Goal: Task Accomplishment & Management: Use online tool/utility

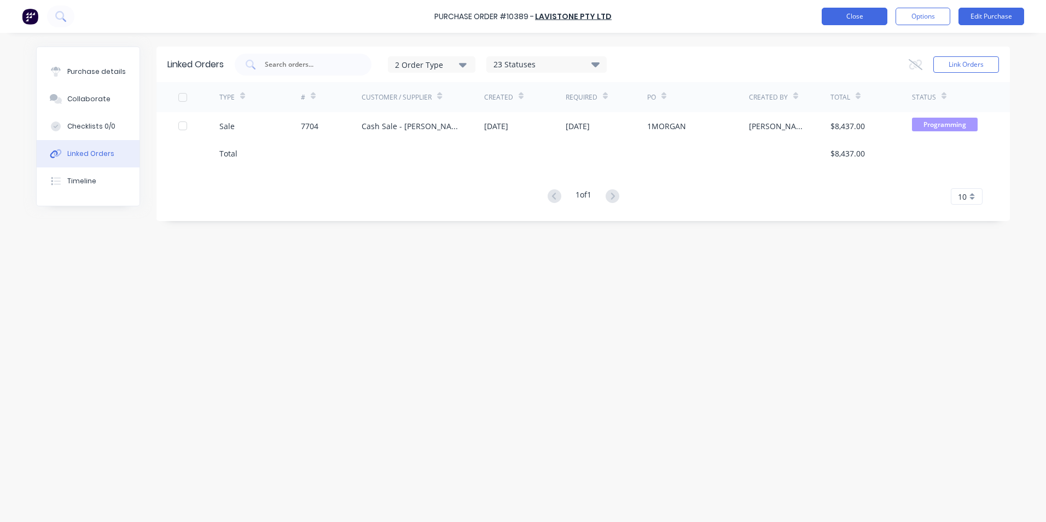
click at [858, 19] on button "Close" at bounding box center [855, 17] width 66 height 18
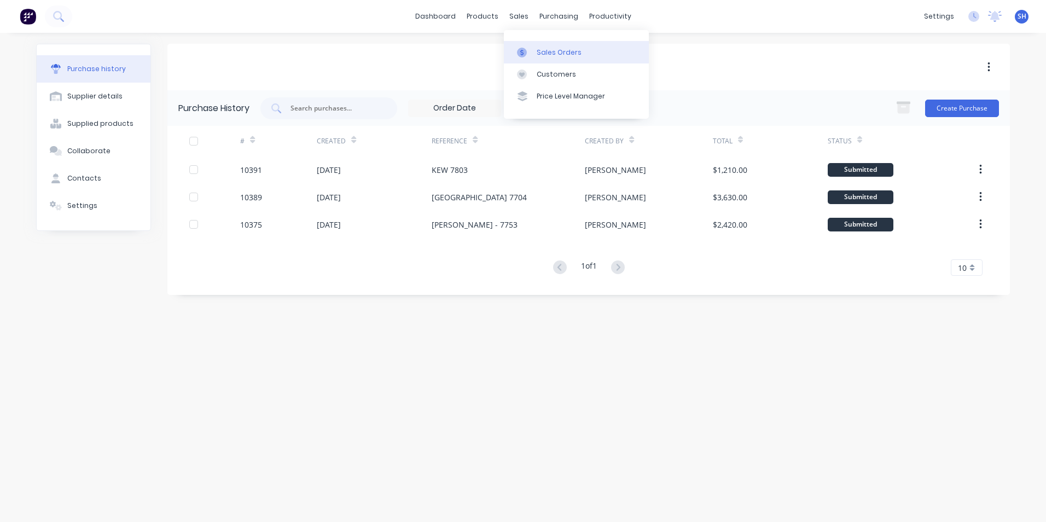
click at [535, 51] on link "Sales Orders" at bounding box center [576, 52] width 145 height 22
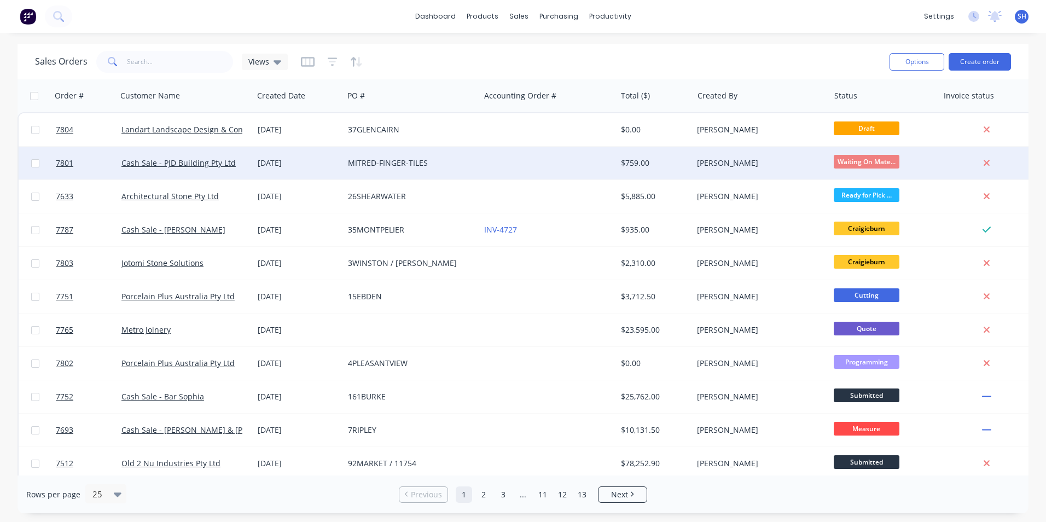
click at [426, 171] on div "MITRED-FINGER-TILES" at bounding box center [412, 163] width 136 height 33
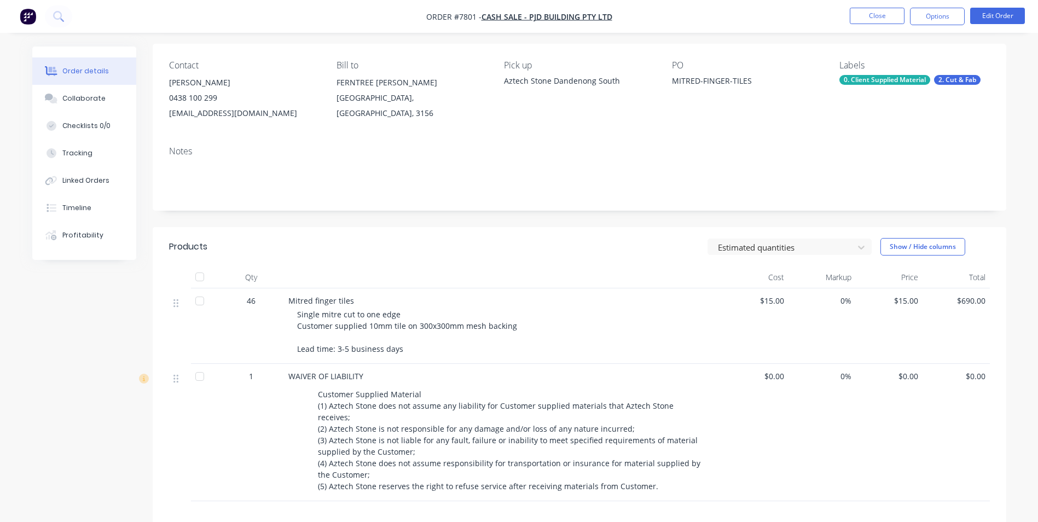
scroll to position [109, 0]
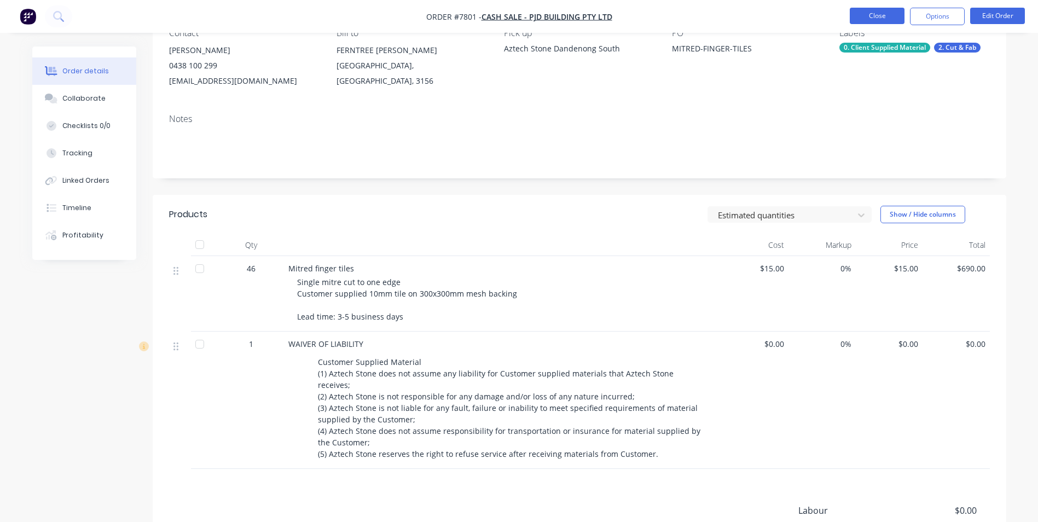
click at [872, 22] on button "Close" at bounding box center [877, 16] width 55 height 16
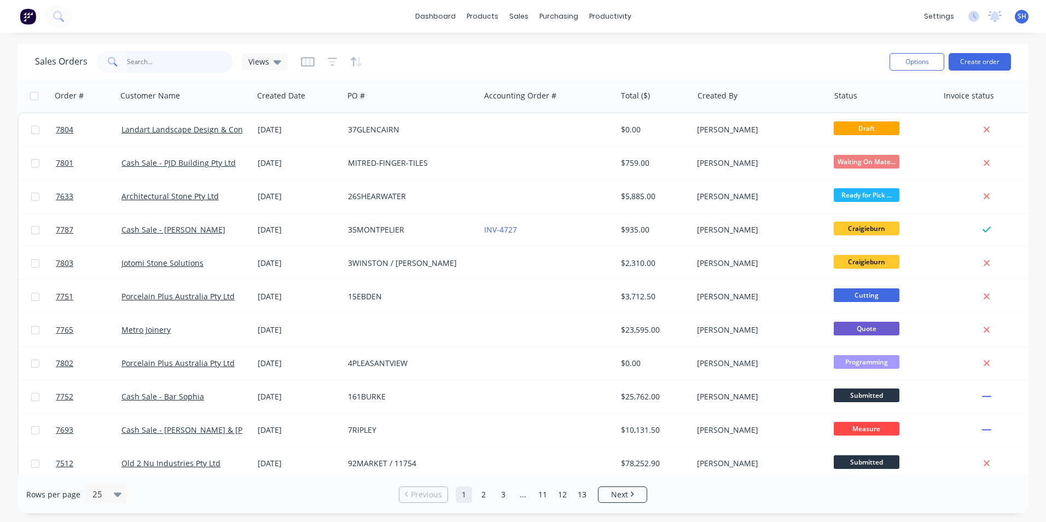
click at [133, 62] on input "text" at bounding box center [180, 62] width 107 height 22
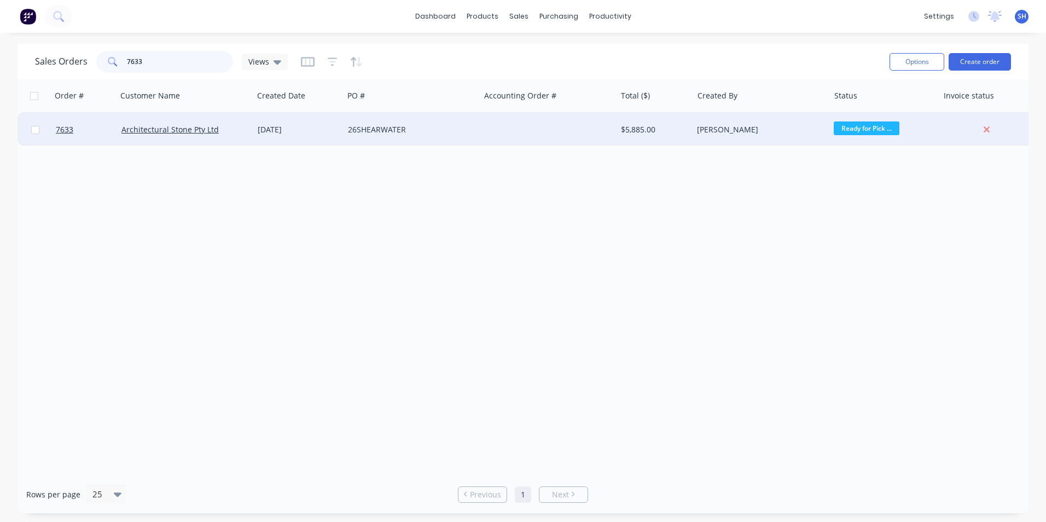
type input "7633"
click at [362, 138] on div "26SHEARWATER" at bounding box center [412, 129] width 136 height 33
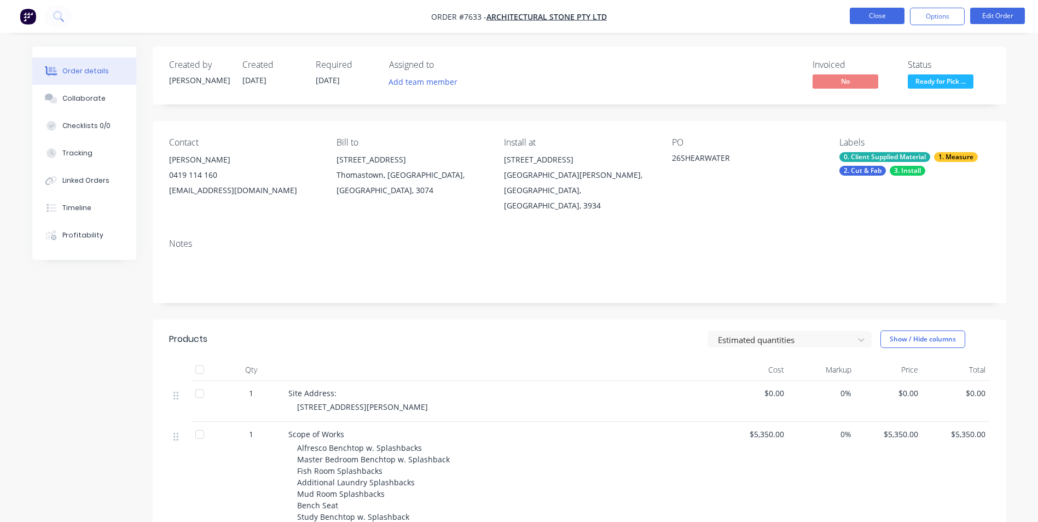
click at [863, 21] on button "Close" at bounding box center [877, 16] width 55 height 16
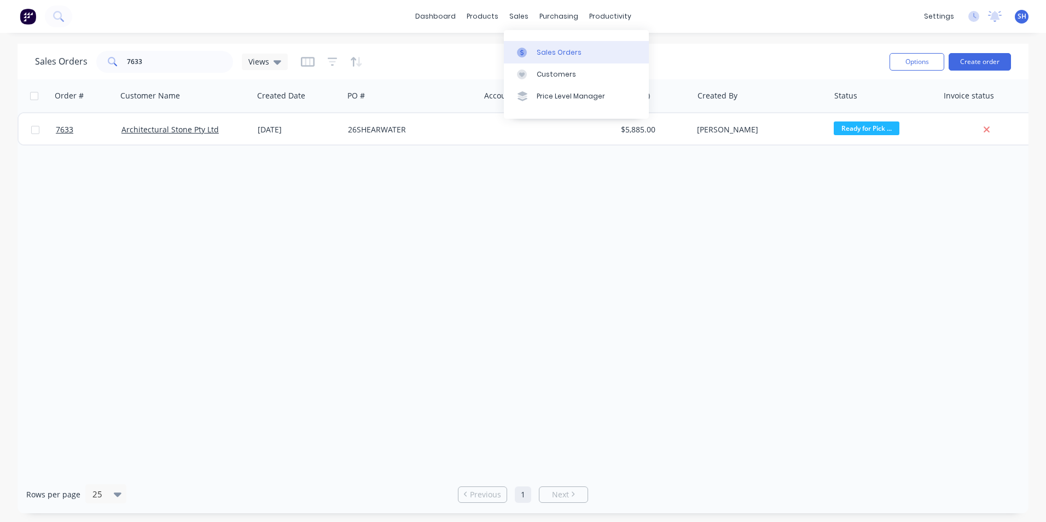
click at [540, 58] on link "Sales Orders" at bounding box center [576, 52] width 145 height 22
drag, startPoint x: 149, startPoint y: 67, endPoint x: 124, endPoint y: 68, distance: 25.2
click at [127, 67] on input "7633" at bounding box center [180, 62] width 107 height 22
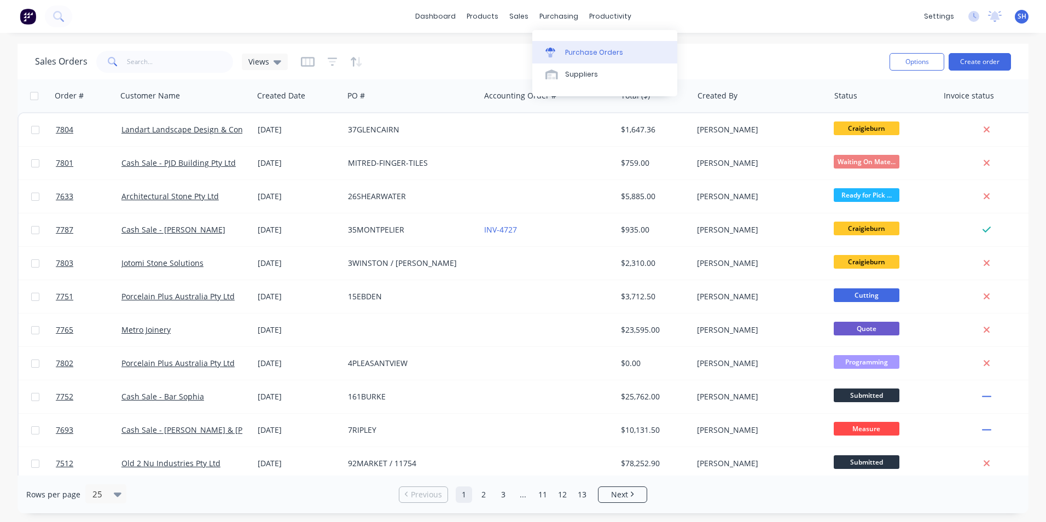
click at [566, 49] on div "Purchase Orders" at bounding box center [594, 53] width 58 height 10
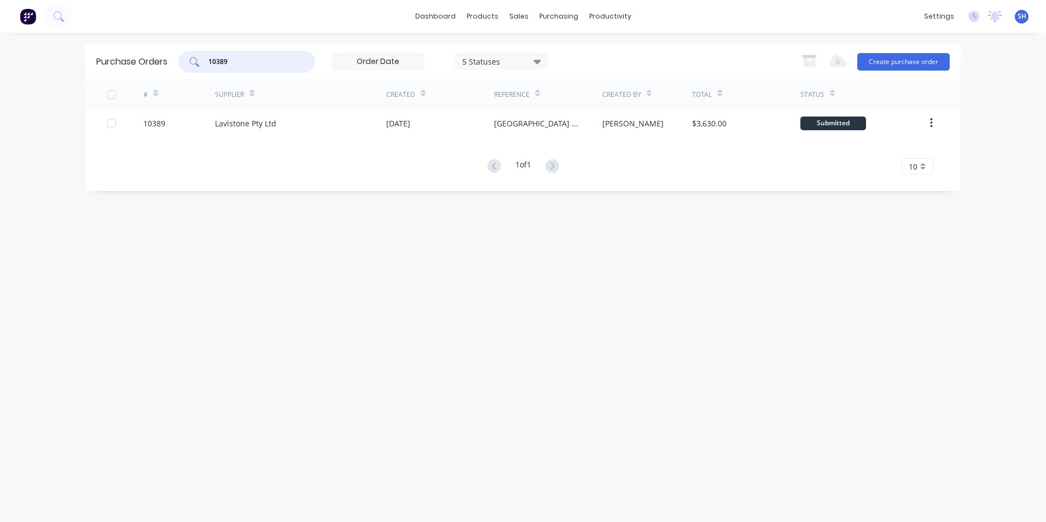
drag, startPoint x: 238, startPoint y: 60, endPoint x: 198, endPoint y: 62, distance: 40.0
click at [198, 62] on div "10389" at bounding box center [246, 62] width 137 height 22
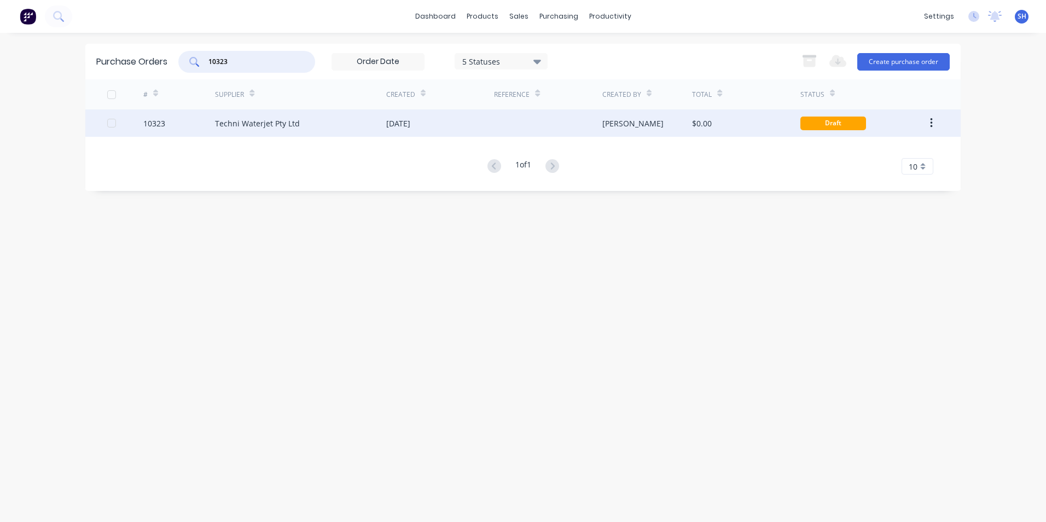
type input "10323"
click at [335, 131] on div "Techni Waterjet Pty Ltd" at bounding box center [300, 122] width 171 height 27
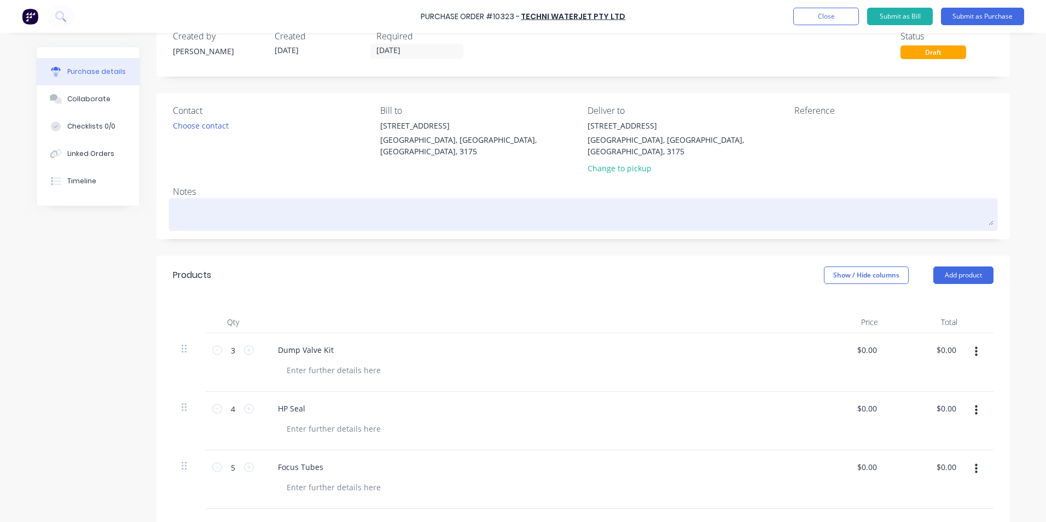
scroll to position [55, 0]
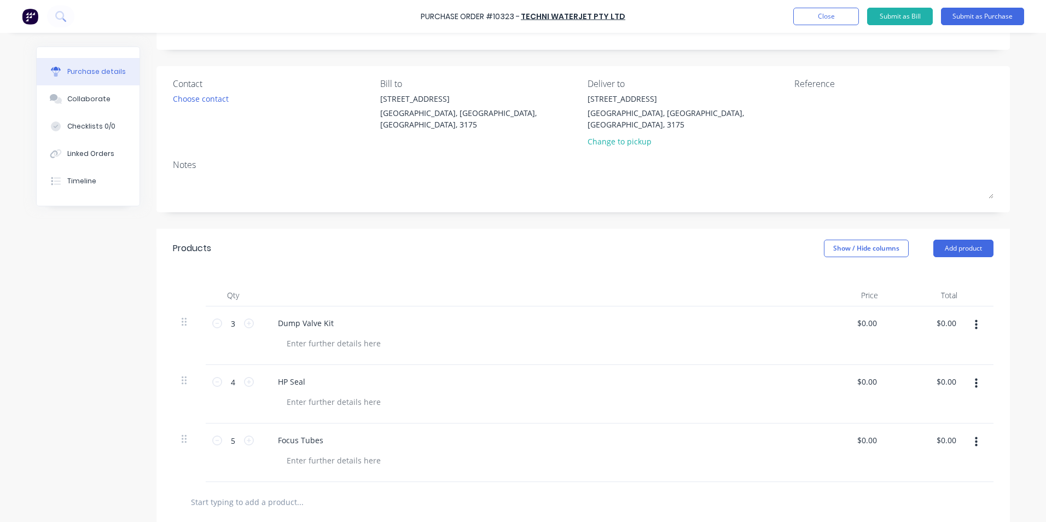
click at [797, 313] on div "Dump Valve Kit" at bounding box center [533, 335] width 547 height 59
click at [859, 315] on input "0.00" at bounding box center [869, 323] width 21 height 16
type input "$0.00"
click at [601, 319] on div "Dump Valve Kit" at bounding box center [534, 323] width 530 height 16
click at [850, 430] on div "0.00 $0.00" at bounding box center [847, 453] width 79 height 59
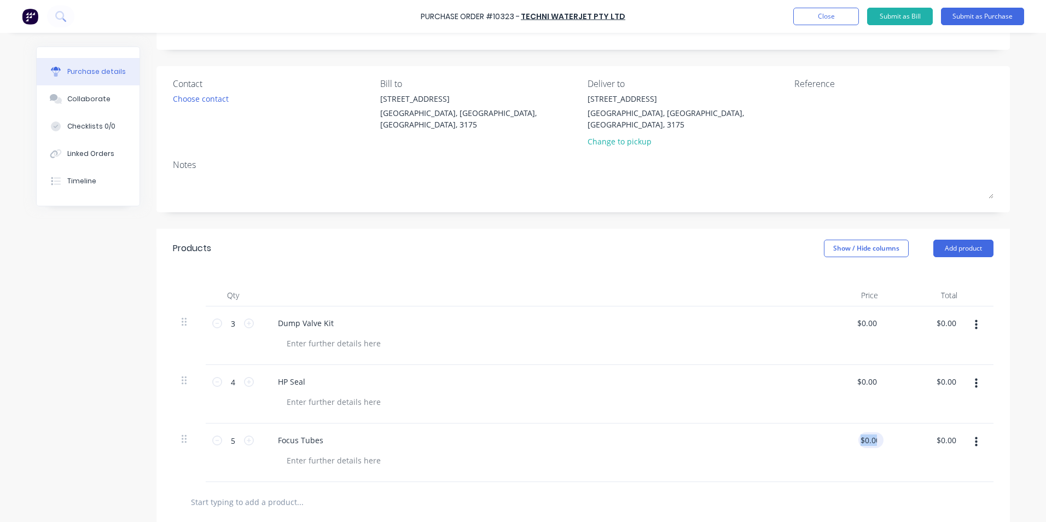
click at [850, 430] on div "$0.00 0.00" at bounding box center [847, 453] width 79 height 59
click at [689, 432] on div "Focus Tubes" at bounding box center [534, 440] width 530 height 16
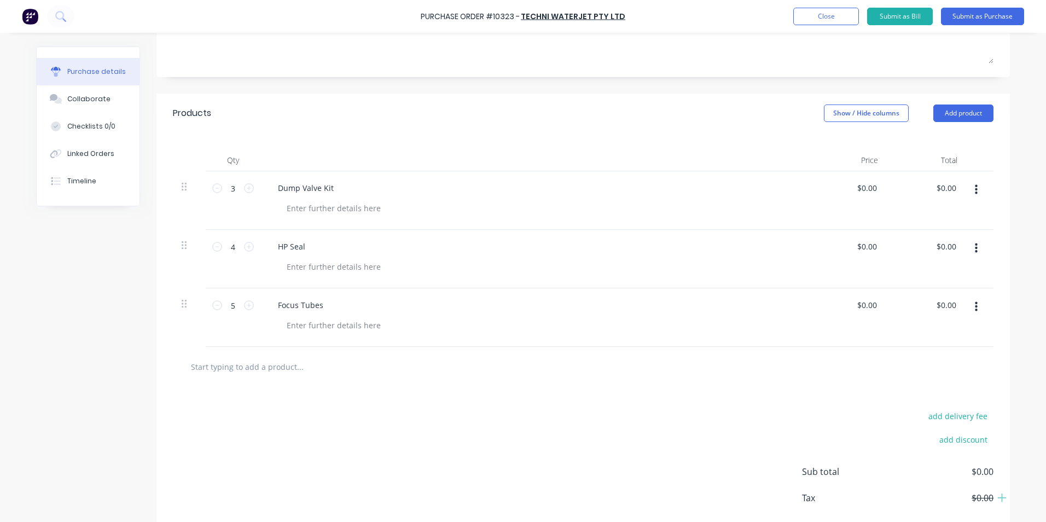
scroll to position [219, 0]
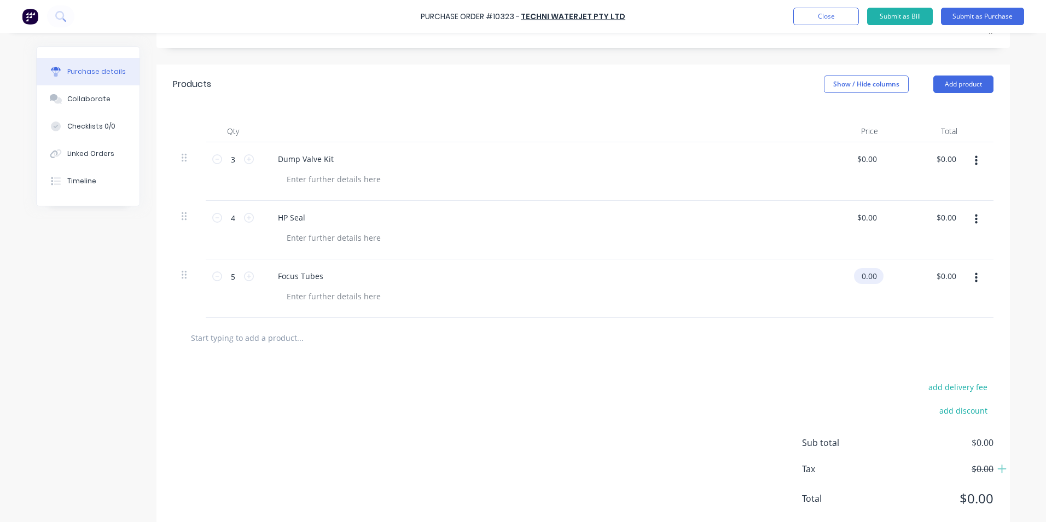
click at [861, 268] on input "0.00" at bounding box center [866, 276] width 25 height 16
click at [864, 268] on input "0.00" at bounding box center [869, 276] width 21 height 16
type input "$130.00"
type input "$650.00"
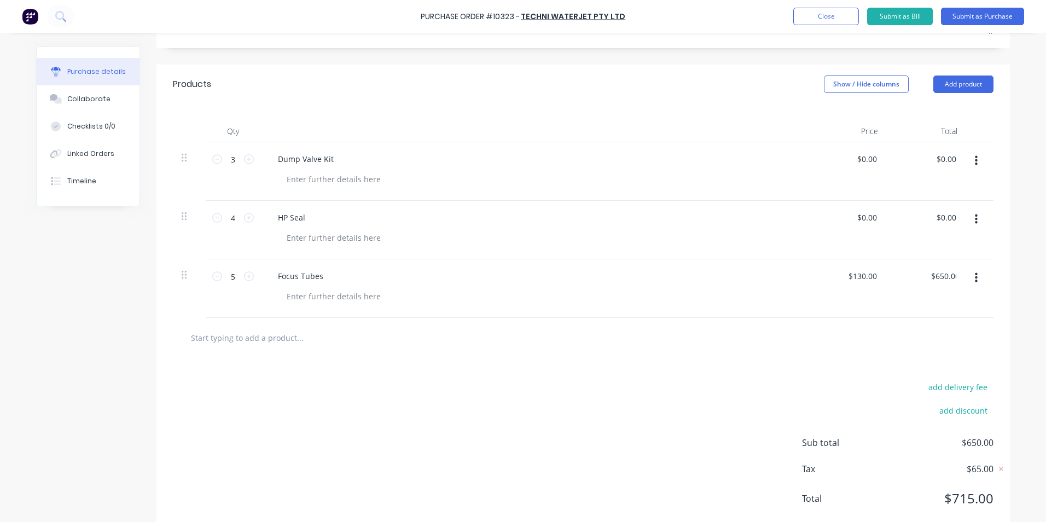
click at [635, 429] on div "add delivery fee add discount Sub total $650.00 Tax $65.00 Total $715.00" at bounding box center [584, 448] width 854 height 180
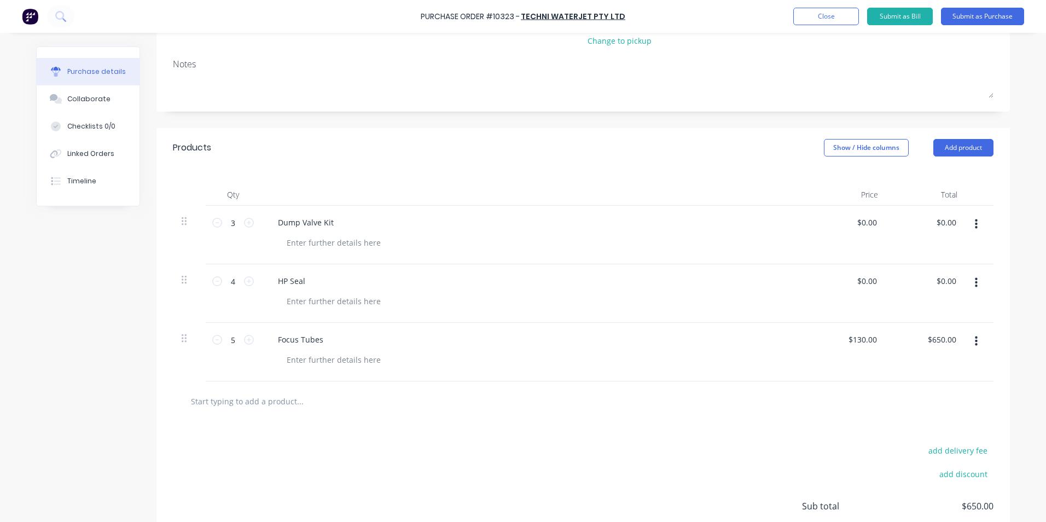
scroll to position [70, 0]
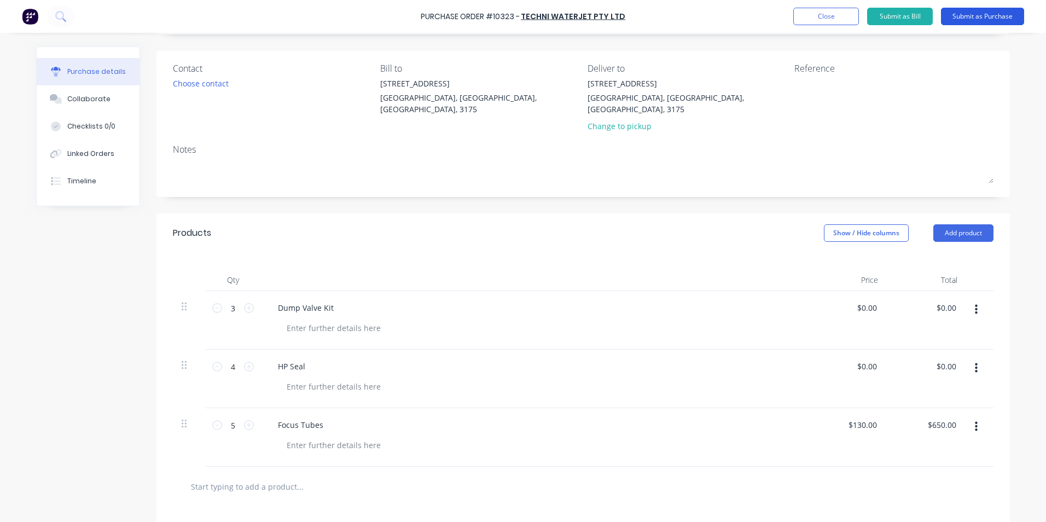
click at [991, 23] on button "Submit as Purchase" at bounding box center [982, 17] width 83 height 18
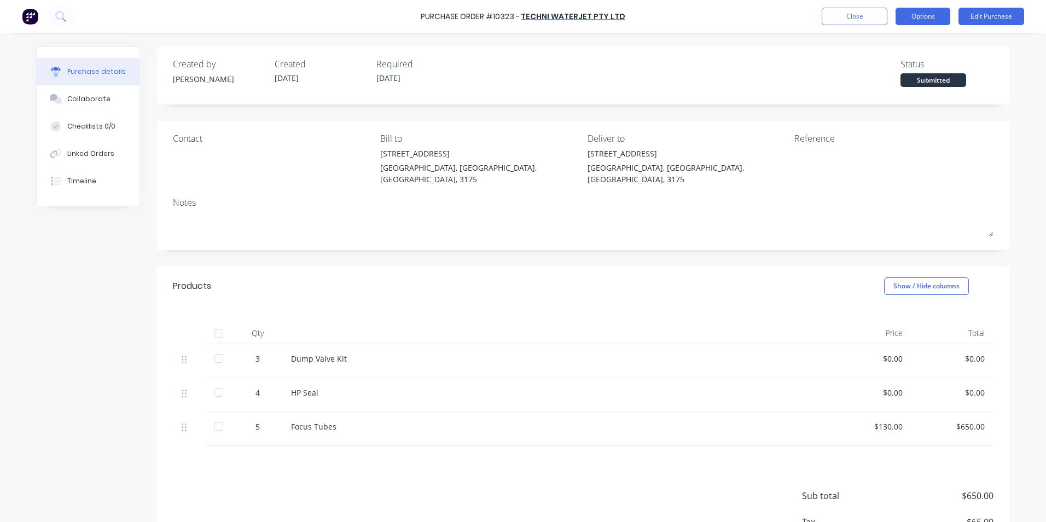
click at [930, 22] on button "Options" at bounding box center [923, 17] width 55 height 18
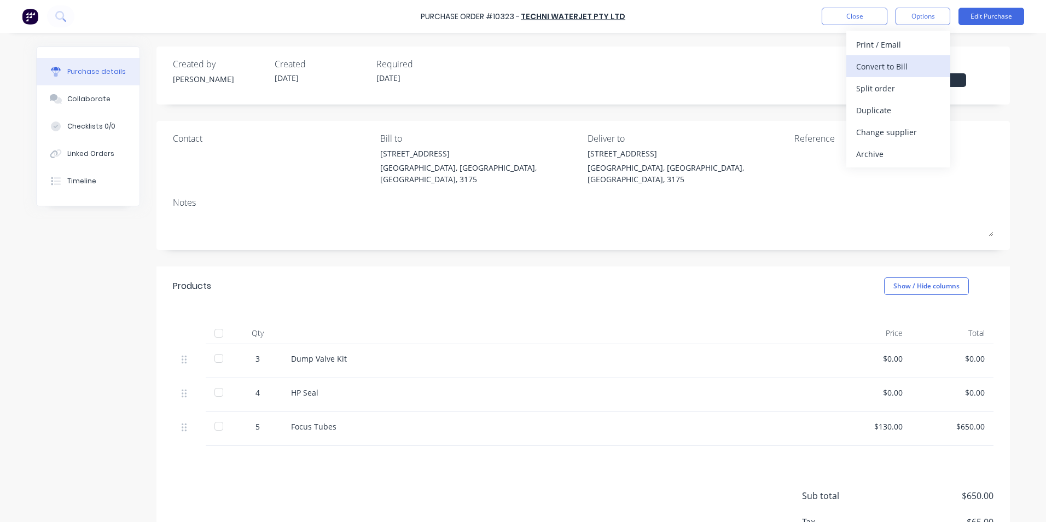
click at [904, 67] on div "Convert to Bill" at bounding box center [898, 67] width 84 height 16
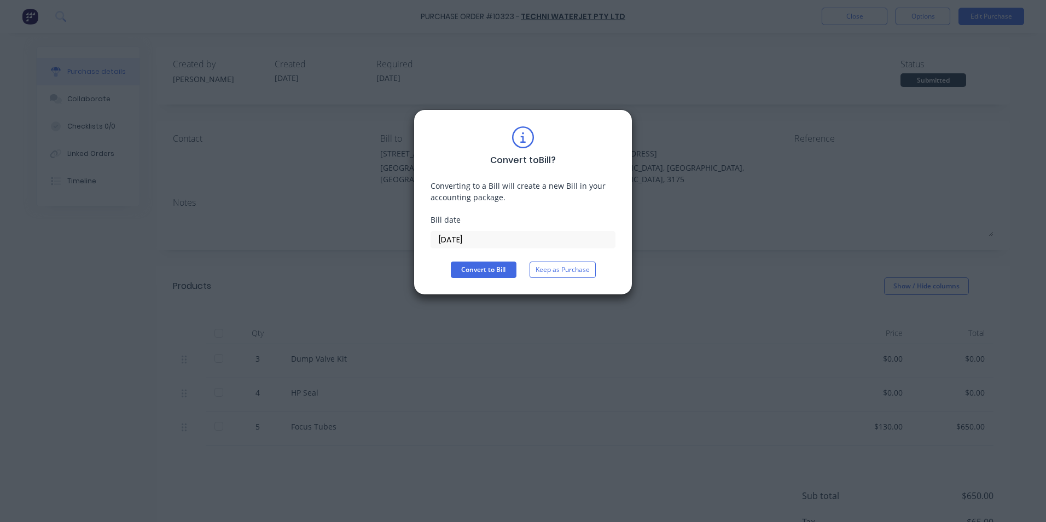
click at [479, 244] on input "[DATE]" at bounding box center [523, 239] width 184 height 16
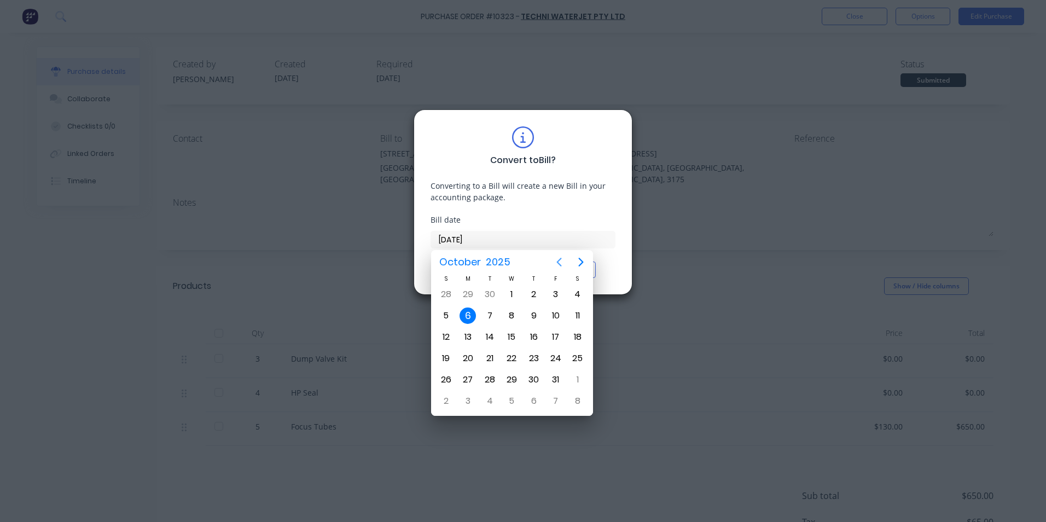
click at [553, 264] on button "Previous page" at bounding box center [559, 262] width 22 height 22
click at [553, 264] on icon "Previous page" at bounding box center [559, 262] width 13 height 13
click at [553, 297] on div "1" at bounding box center [556, 294] width 16 height 16
type input "[DATE]"
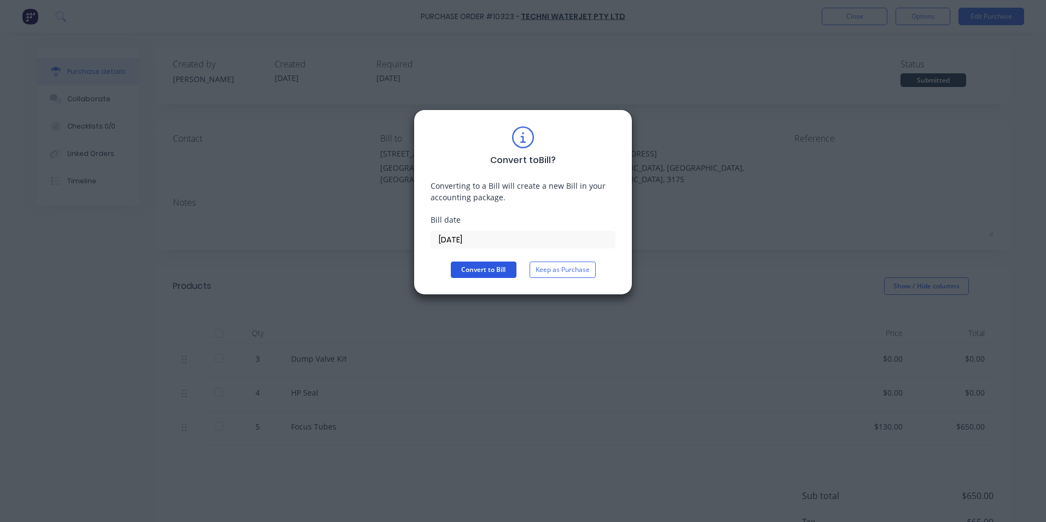
click at [482, 273] on button "Convert to Bill" at bounding box center [484, 270] width 66 height 16
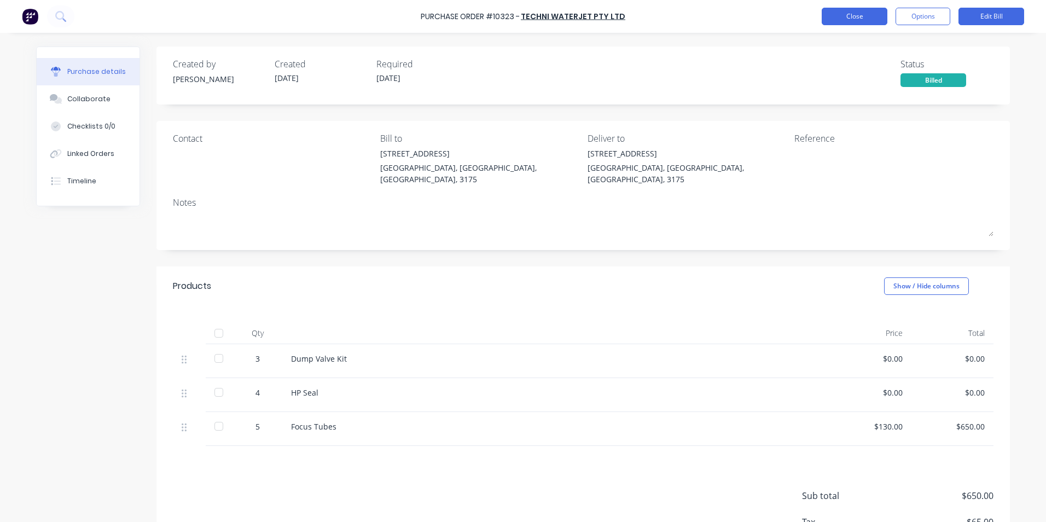
click at [847, 19] on button "Close" at bounding box center [855, 17] width 66 height 18
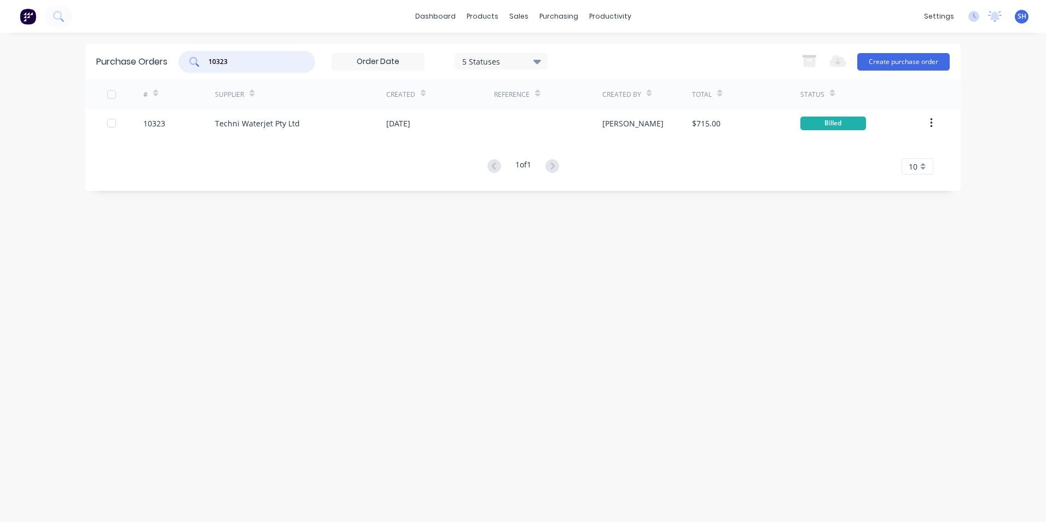
drag, startPoint x: 241, startPoint y: 60, endPoint x: 204, endPoint y: 63, distance: 37.3
click at [204, 63] on div "10323" at bounding box center [246, 62] width 137 height 22
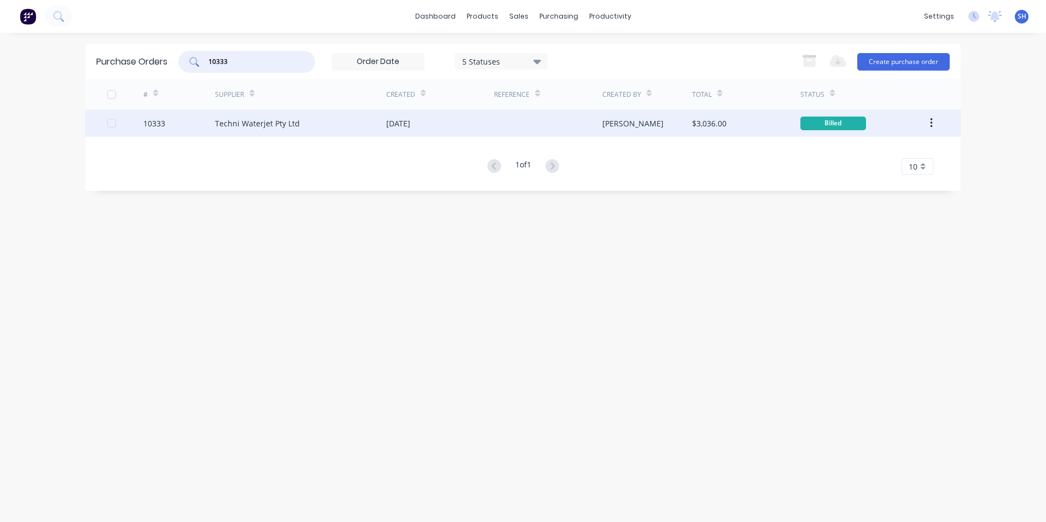
type input "10333"
click at [333, 126] on div "Techni Waterjet Pty Ltd" at bounding box center [300, 122] width 171 height 27
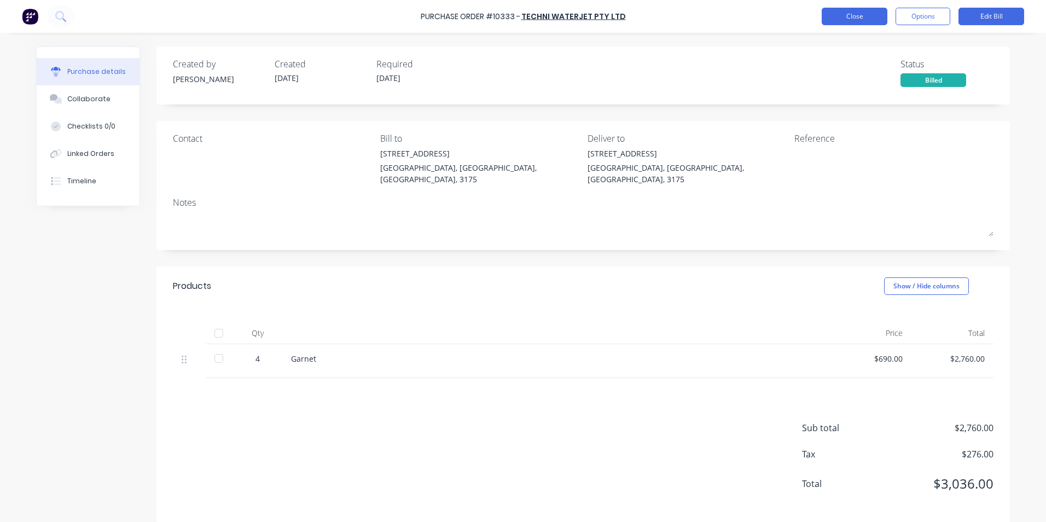
click at [864, 14] on button "Close" at bounding box center [855, 17] width 66 height 18
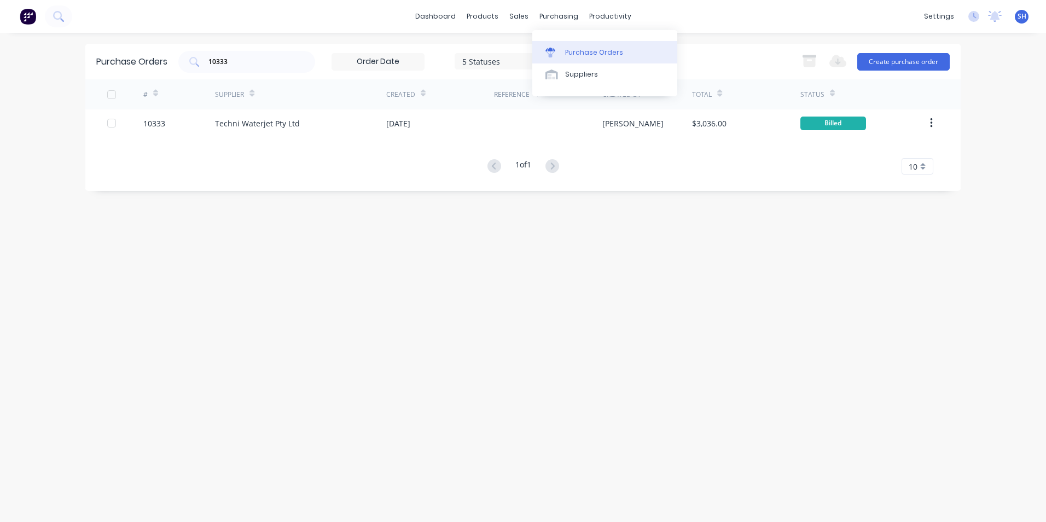
click at [576, 58] on link "Purchase Orders" at bounding box center [604, 52] width 145 height 22
drag, startPoint x: 245, startPoint y: 59, endPoint x: 195, endPoint y: 64, distance: 49.5
click at [196, 64] on div "10333" at bounding box center [246, 62] width 137 height 22
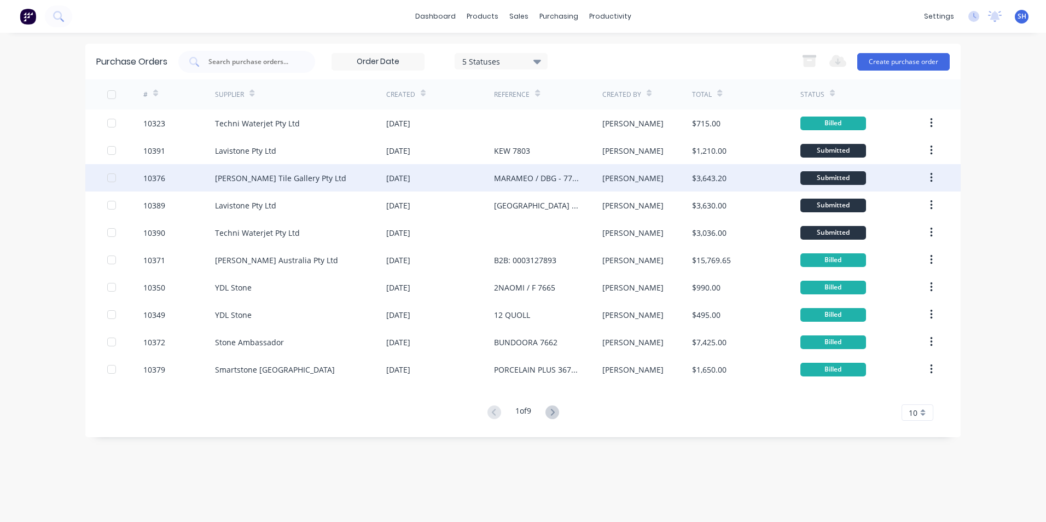
click at [275, 173] on div "[PERSON_NAME] Tile Gallery Pty Ltd" at bounding box center [280, 177] width 131 height 11
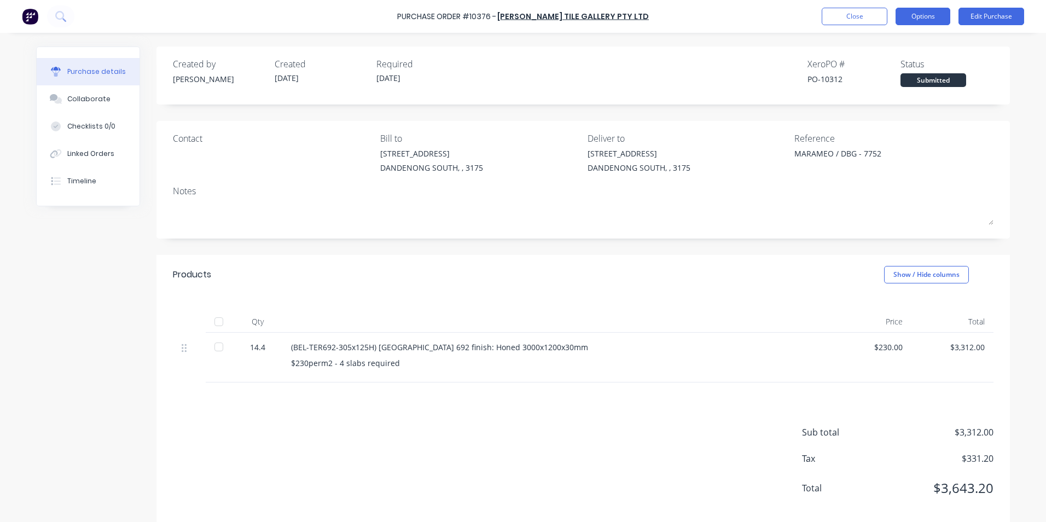
click at [937, 16] on button "Options" at bounding box center [923, 17] width 55 height 18
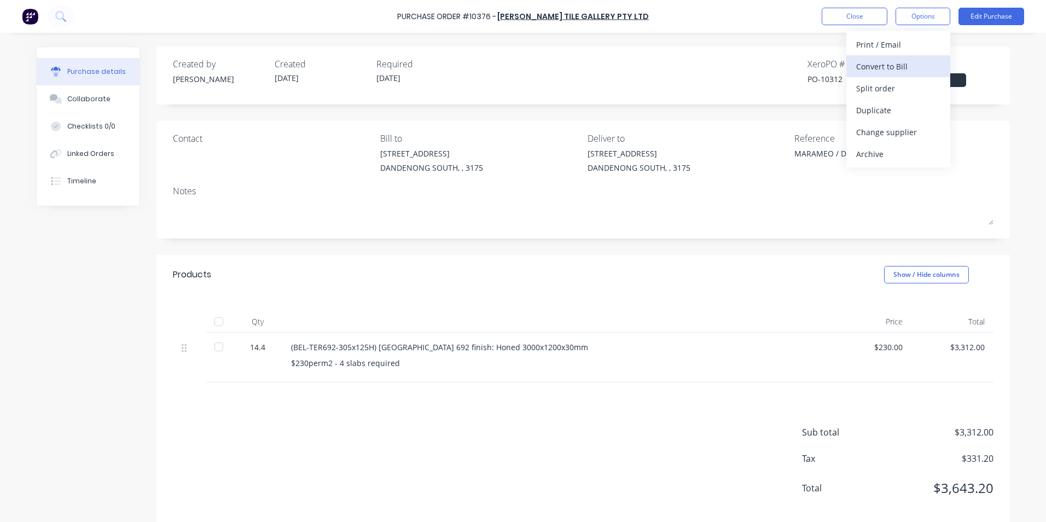
click at [901, 71] on div "Convert to Bill" at bounding box center [898, 67] width 84 height 16
type textarea "x"
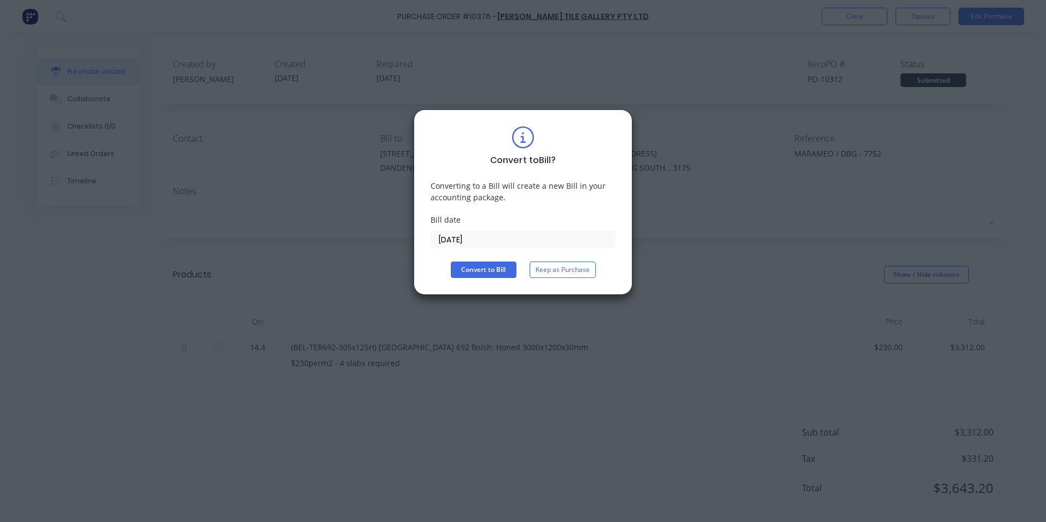
click at [461, 241] on input "[DATE]" at bounding box center [523, 239] width 184 height 16
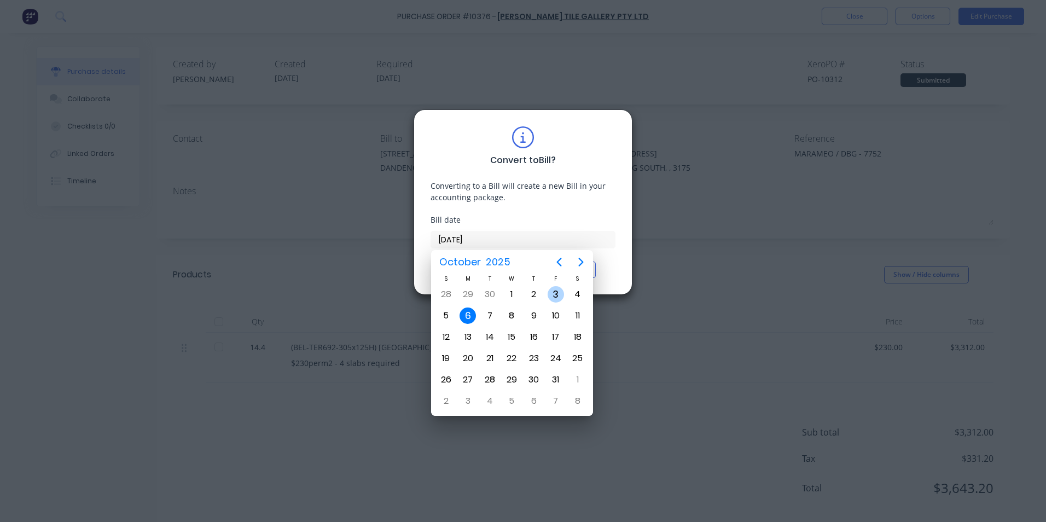
click at [553, 297] on div "3" at bounding box center [556, 294] width 16 height 16
type input "[DATE]"
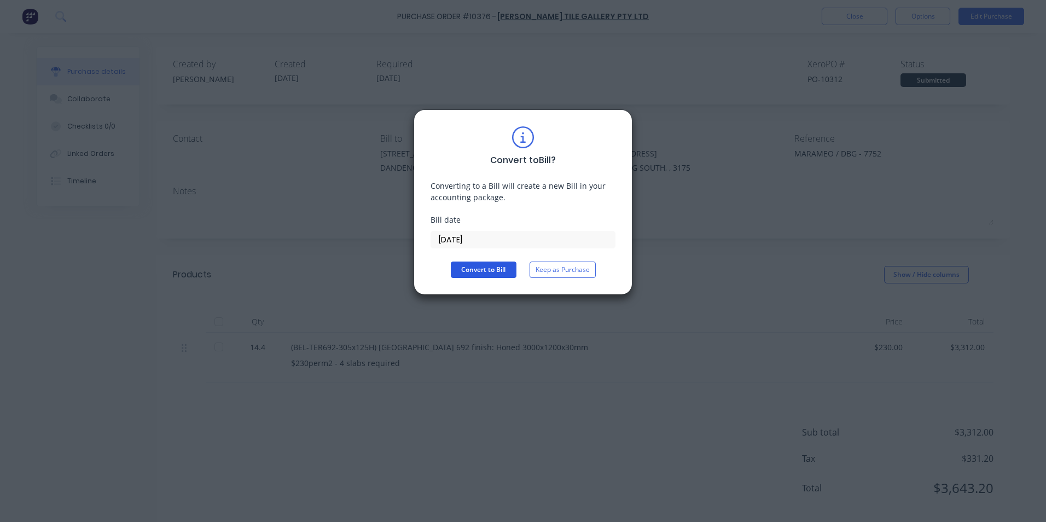
click at [481, 273] on button "Convert to Bill" at bounding box center [484, 270] width 66 height 16
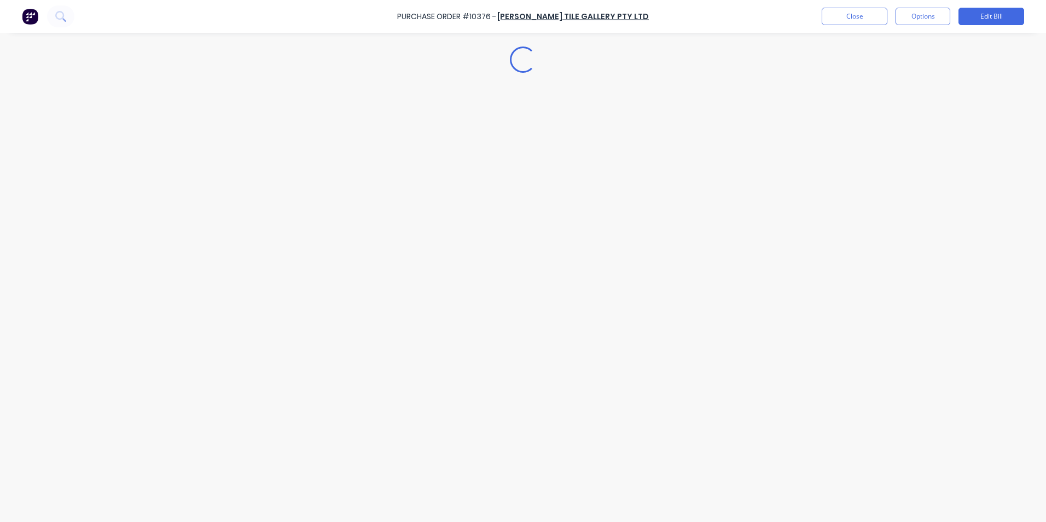
type textarea "x"
